Goal: Navigation & Orientation: Find specific page/section

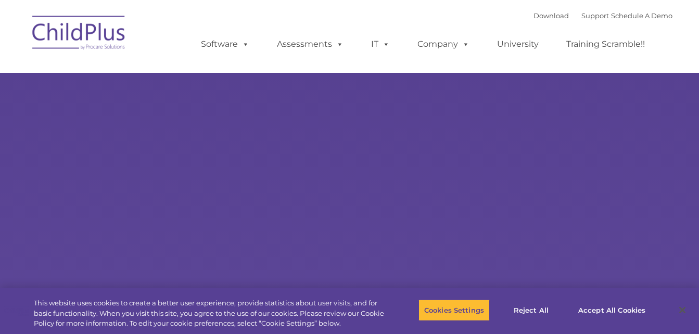
select select "MEDIUM"
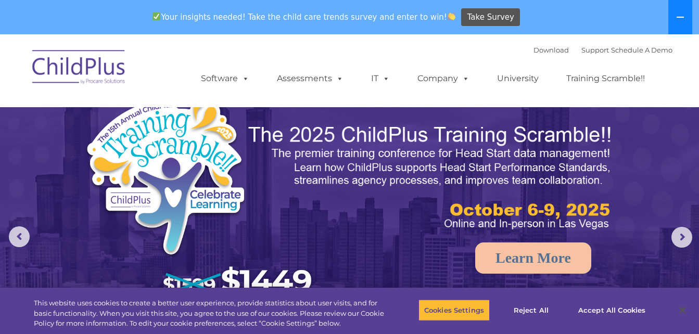
click at [677, 15] on icon at bounding box center [680, 17] width 8 height 8
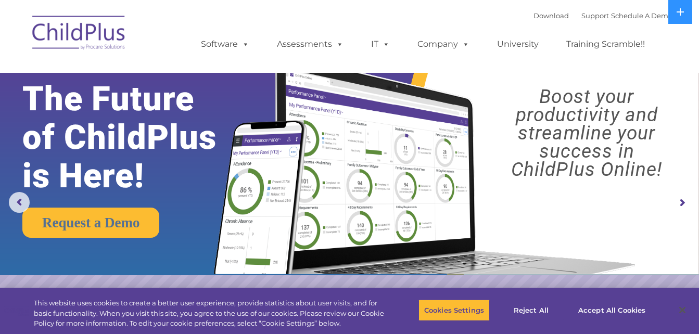
click at [675, 53] on nav "Download Support | Schedule A Demo  MENU MENU Software ChildPlus: The original…" at bounding box center [349, 36] width 699 height 73
click at [484, 62] on ul "Software ChildPlus: The original and most widely-used Head Start data managemen…" at bounding box center [426, 44] width 492 height 42
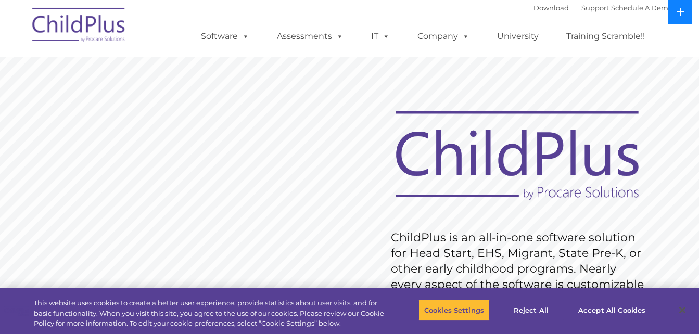
click at [678, 14] on icon at bounding box center [680, 12] width 8 height 8
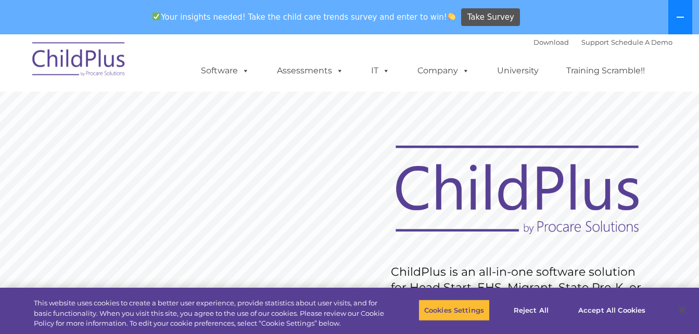
click at [671, 16] on button at bounding box center [680, 17] width 24 height 34
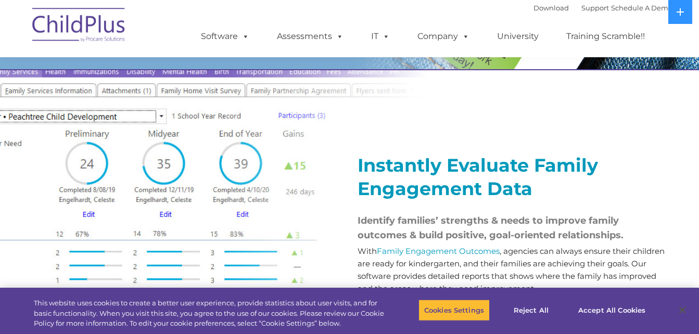
scroll to position [1145, 0]
